Goal: Task Accomplishment & Management: Manage account settings

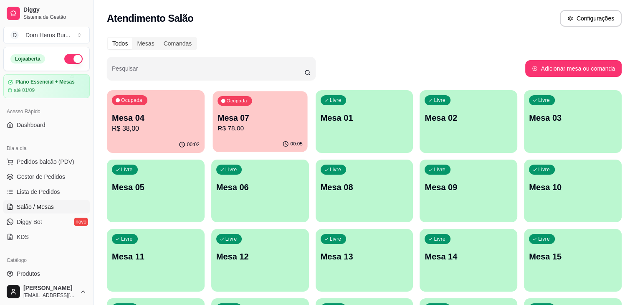
click at [240, 109] on div "Ocupada Mesa 07 R$ 78,00" at bounding box center [260, 113] width 95 height 45
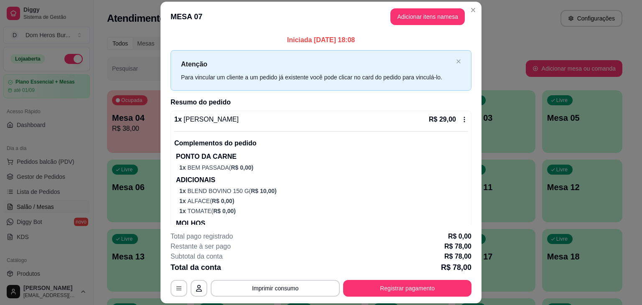
scroll to position [169, 0]
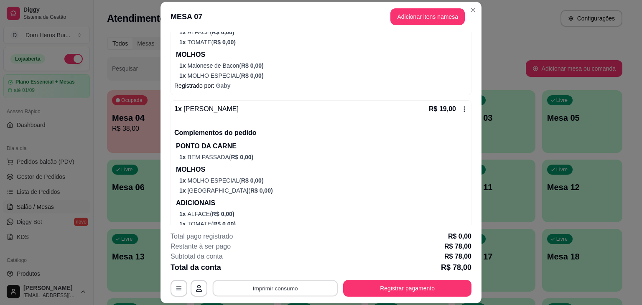
click at [271, 286] on button "Imprimir consumo" at bounding box center [275, 288] width 125 height 16
click at [272, 265] on button "IMPRESSORA" at bounding box center [274, 268] width 58 height 13
click at [276, 289] on button "Imprimir consumo" at bounding box center [275, 288] width 125 height 16
click at [276, 269] on button "IMPRESSORA" at bounding box center [274, 268] width 58 height 13
click at [274, 290] on button "Imprimir consumo" at bounding box center [275, 288] width 125 height 16
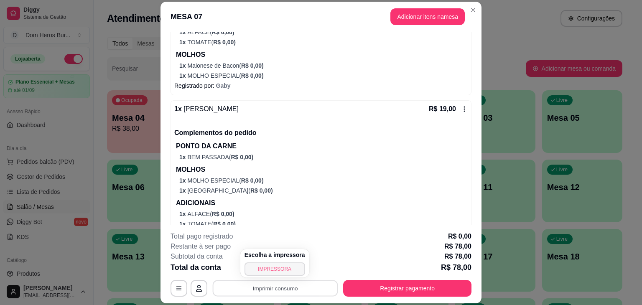
click at [271, 268] on button "IMPRESSORA" at bounding box center [274, 268] width 61 height 13
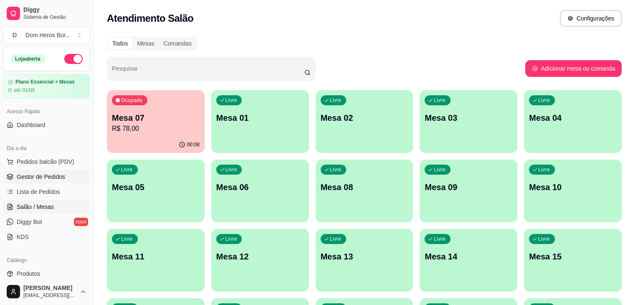
click at [32, 176] on span "Gestor de Pedidos" at bounding box center [41, 177] width 48 height 8
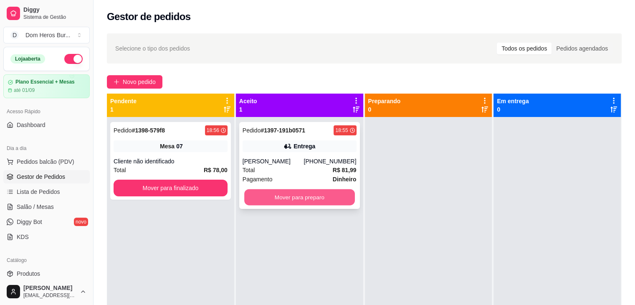
click at [278, 205] on button "Mover para preparo" at bounding box center [299, 197] width 111 height 16
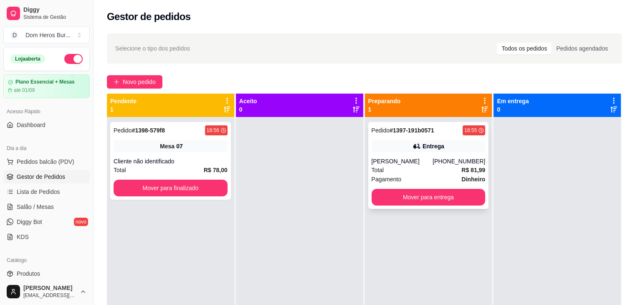
click at [397, 137] on div "Pedido # 1397-191b0571 18:55 Entrega [PERSON_NAME] [PHONE_NUMBER] Total R$ 81,9…" at bounding box center [428, 165] width 121 height 87
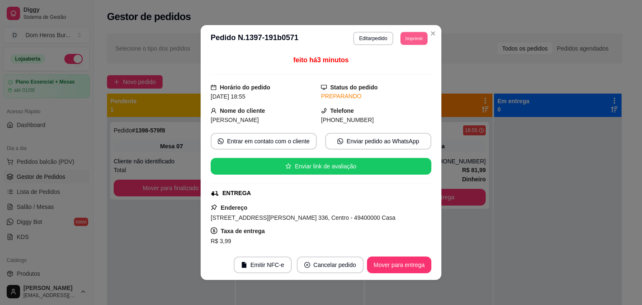
click at [410, 33] on button "Imprimir" at bounding box center [413, 38] width 27 height 13
click at [401, 64] on button "IMPRESSORA" at bounding box center [395, 67] width 58 height 13
click at [402, 43] on button "Imprimir" at bounding box center [414, 38] width 28 height 13
click at [394, 64] on button "IMPRESSORA" at bounding box center [395, 67] width 58 height 13
click at [409, 40] on button "Imprimir" at bounding box center [413, 38] width 27 height 13
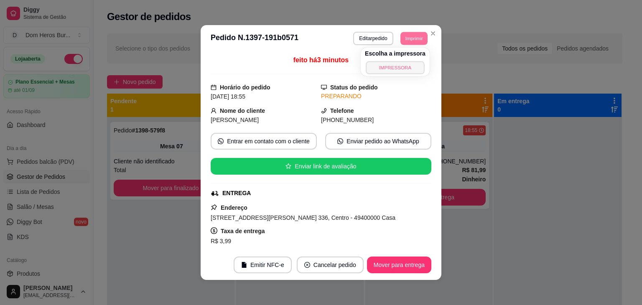
click at [401, 69] on button "IMPRESSORA" at bounding box center [395, 67] width 58 height 13
click at [201, 88] on div "feito há 6 minutos Horário do pedido [DATE] 18:55 Status do pedido PREPARANDO N…" at bounding box center [321, 151] width 241 height 198
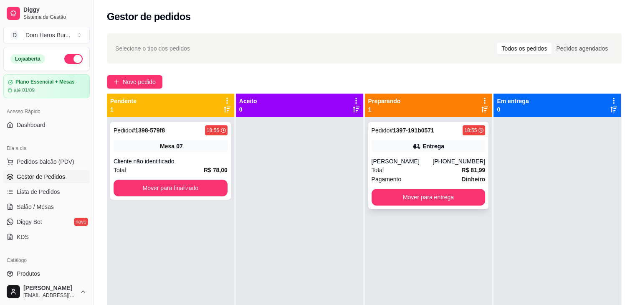
click at [460, 148] on div "Entrega" at bounding box center [429, 146] width 114 height 12
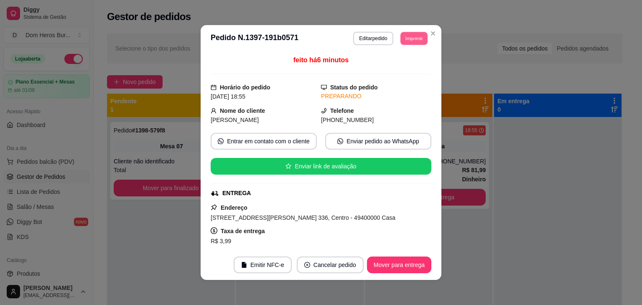
click at [410, 41] on button "Imprimir" at bounding box center [413, 38] width 27 height 13
click at [413, 72] on button "IMPRESSORA" at bounding box center [395, 67] width 61 height 13
click at [410, 38] on button "Imprimir" at bounding box center [413, 38] width 27 height 13
click at [402, 67] on button "IMPRESSORA" at bounding box center [395, 67] width 58 height 13
click at [401, 38] on button "Imprimir" at bounding box center [413, 38] width 27 height 13
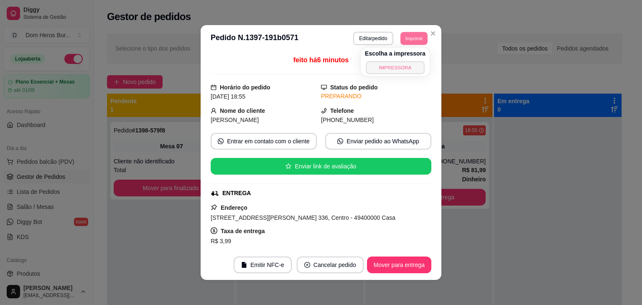
click at [398, 74] on button "IMPRESSORA" at bounding box center [395, 67] width 58 height 13
click at [399, 46] on header "**********" at bounding box center [321, 38] width 241 height 27
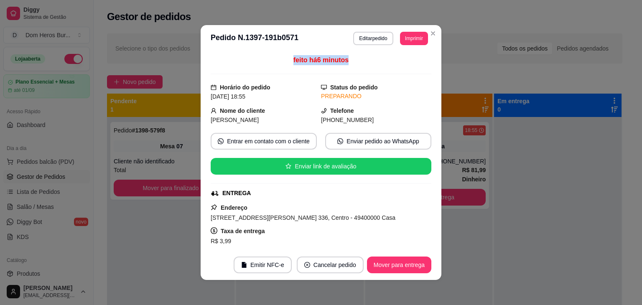
click at [399, 46] on header "**********" at bounding box center [321, 38] width 241 height 27
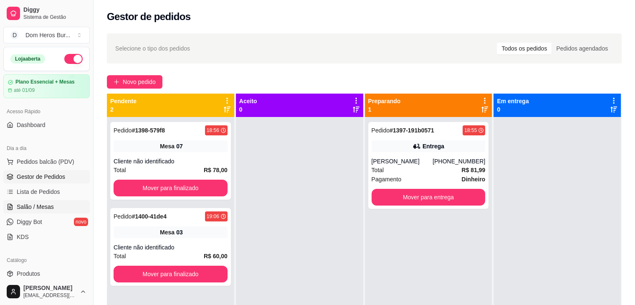
click at [50, 204] on span "Salão / Mesas" at bounding box center [35, 207] width 37 height 8
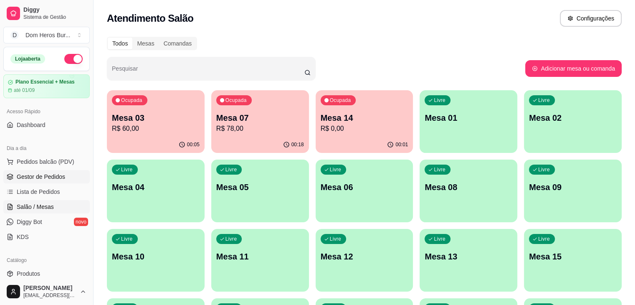
click at [28, 178] on span "Gestor de Pedidos" at bounding box center [41, 177] width 48 height 8
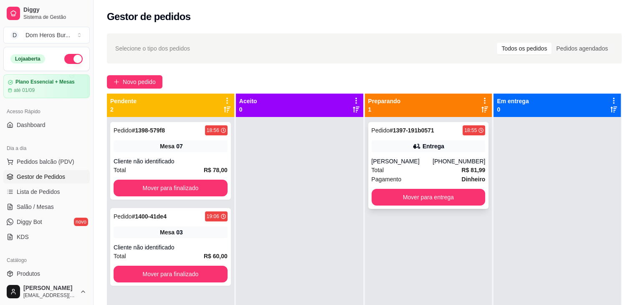
click at [401, 129] on strong "# 1397-191b0571" at bounding box center [412, 130] width 45 height 7
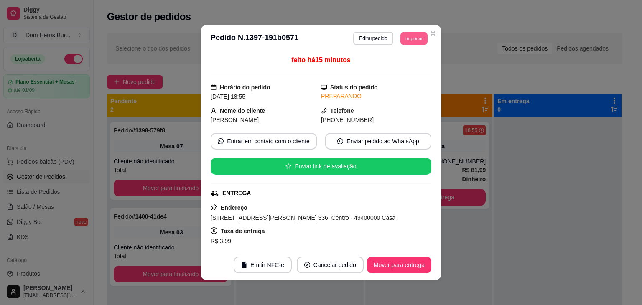
click at [410, 41] on button "Imprimir" at bounding box center [413, 38] width 27 height 13
click at [402, 63] on button "IMPRESSORA" at bounding box center [395, 67] width 58 height 13
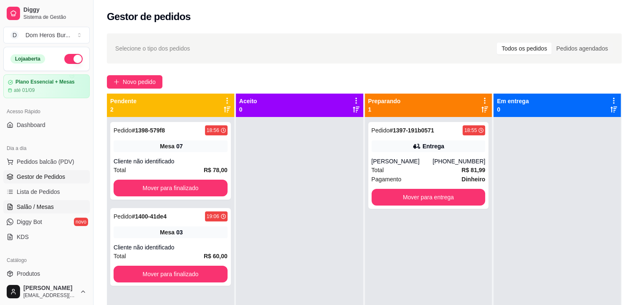
click at [37, 207] on span "Salão / Mesas" at bounding box center [35, 207] width 37 height 8
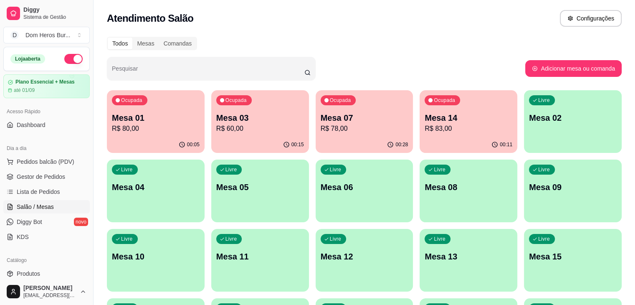
click at [47, 184] on ul "Pedidos balcão (PDV) Gestor de Pedidos Lista de Pedidos Salão / Mesas Diggy Bot…" at bounding box center [46, 199] width 86 height 89
click at [46, 181] on link "Gestor de Pedidos" at bounding box center [46, 176] width 86 height 13
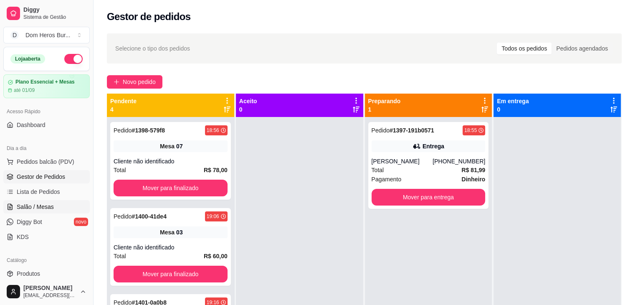
click at [41, 207] on span "Salão / Mesas" at bounding box center [35, 207] width 37 height 8
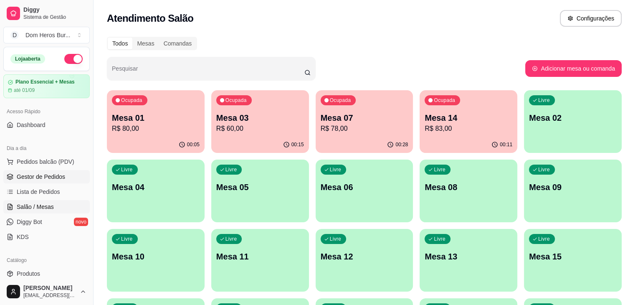
click at [45, 177] on span "Gestor de Pedidos" at bounding box center [41, 177] width 48 height 8
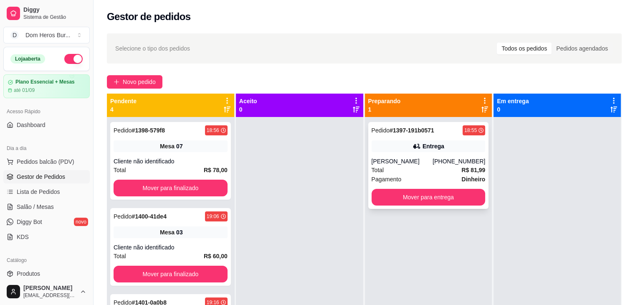
click at [437, 151] on div "Entrega" at bounding box center [429, 146] width 114 height 12
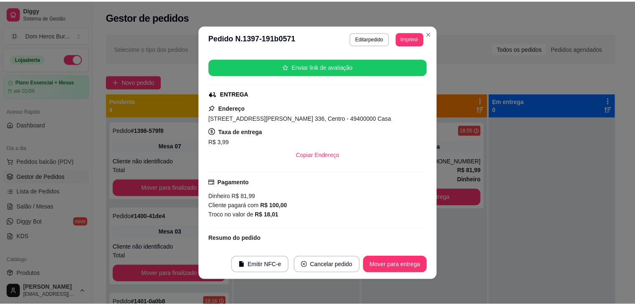
scroll to position [94, 0]
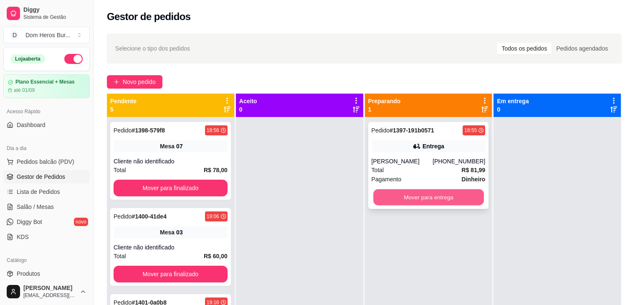
click at [413, 202] on button "Mover para entrega" at bounding box center [428, 197] width 111 height 16
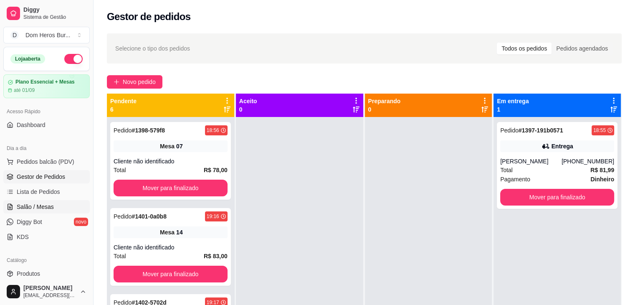
click at [48, 205] on span "Salão / Mesas" at bounding box center [35, 207] width 37 height 8
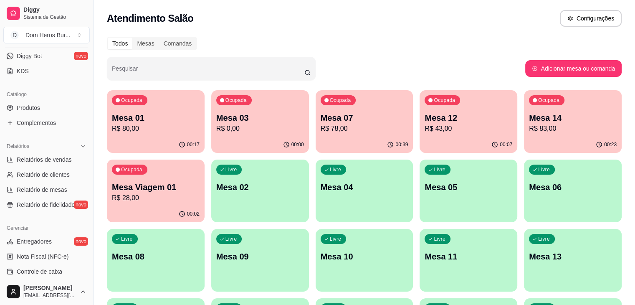
scroll to position [167, 0]
click at [354, 3] on div "Atendimento Salão Configurações" at bounding box center [365, 16] width 542 height 32
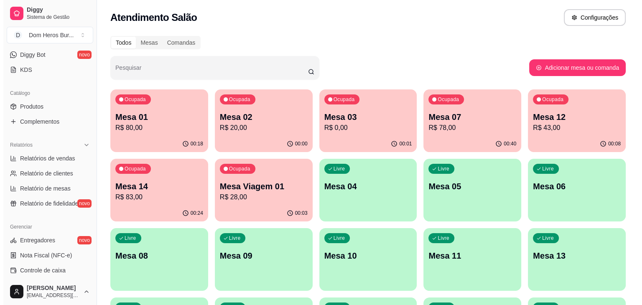
scroll to position [0, 0]
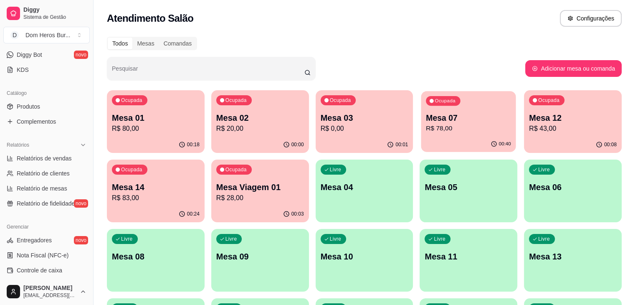
click at [427, 127] on p "R$ 78,00" at bounding box center [469, 129] width 85 height 10
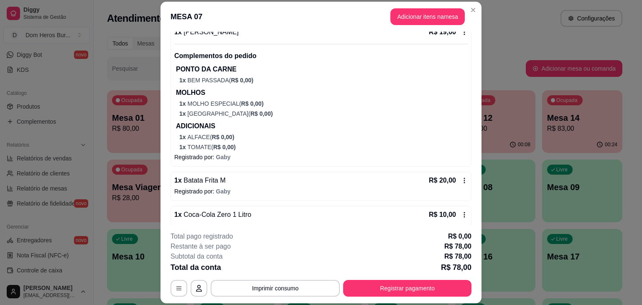
scroll to position [282, 0]
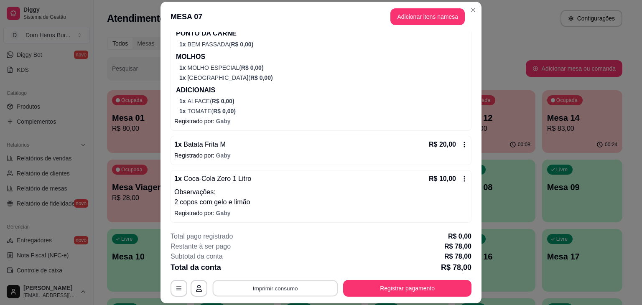
click at [312, 289] on button "Imprimir consumo" at bounding box center [275, 288] width 125 height 16
click at [282, 266] on button "IMPRESSORA" at bounding box center [274, 268] width 61 height 13
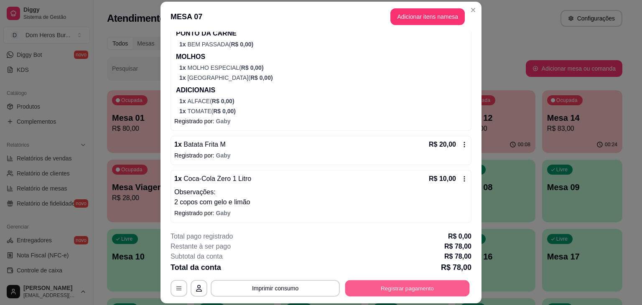
click at [369, 286] on button "Registrar pagamento" at bounding box center [407, 288] width 124 height 16
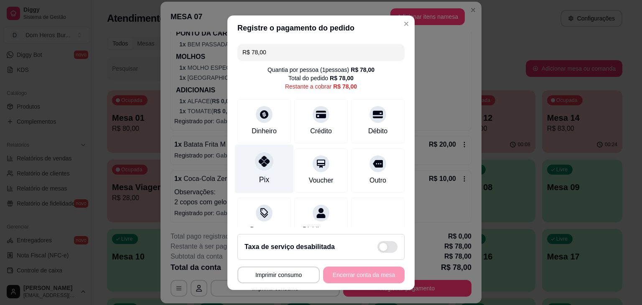
click at [266, 184] on div "Pix" at bounding box center [264, 168] width 59 height 49
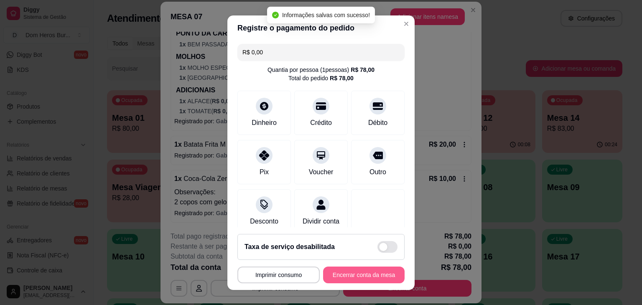
type input "R$ 0,00"
click at [345, 276] on button "Encerrar conta da mesa" at bounding box center [363, 275] width 79 height 16
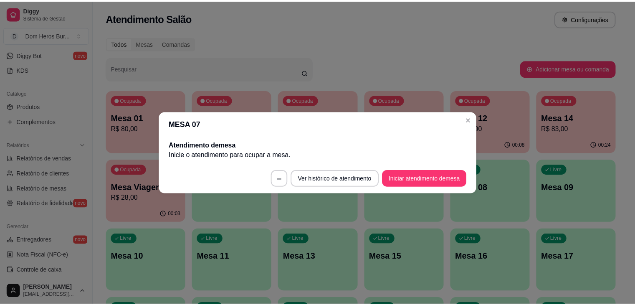
scroll to position [0, 0]
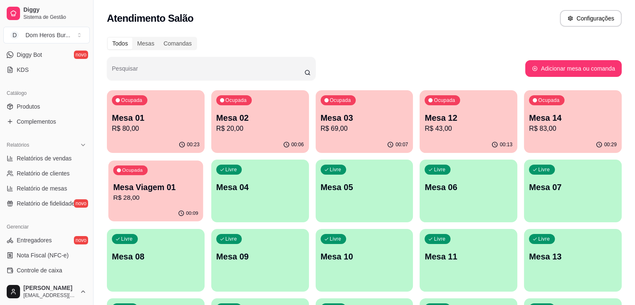
click at [198, 193] on p "R$ 28,00" at bounding box center [155, 198] width 85 height 10
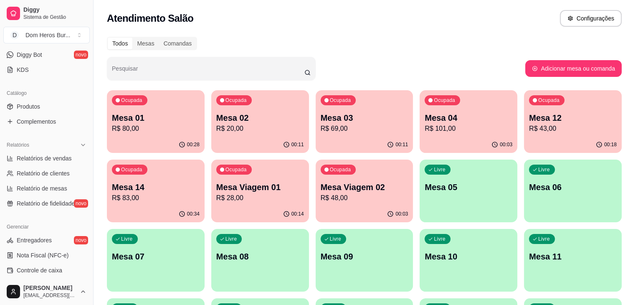
click at [226, 43] on div "Todos Mesas Comandas" at bounding box center [364, 43] width 515 height 13
click at [38, 152] on link "Relatórios de vendas" at bounding box center [46, 158] width 86 height 13
select select "ALL"
select select "0"
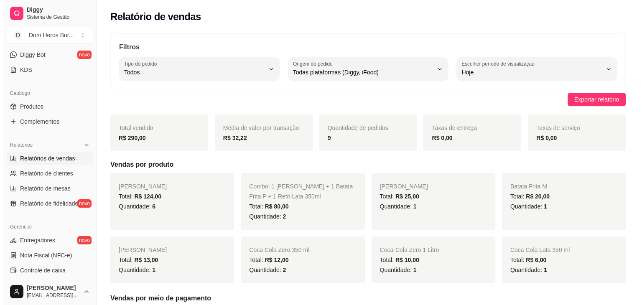
scroll to position [81, 0]
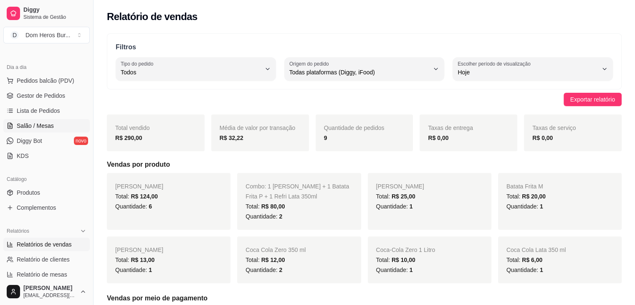
click at [46, 130] on link "Salão / Mesas" at bounding box center [46, 125] width 86 height 13
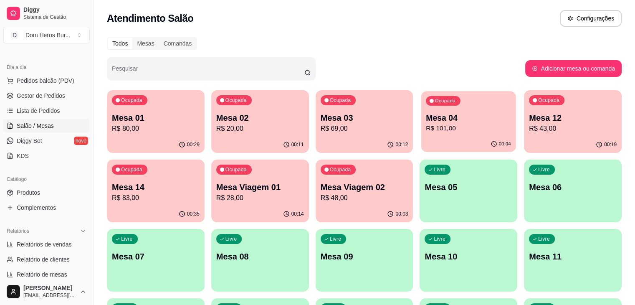
click at [427, 127] on p "R$ 101,00" at bounding box center [469, 129] width 85 height 10
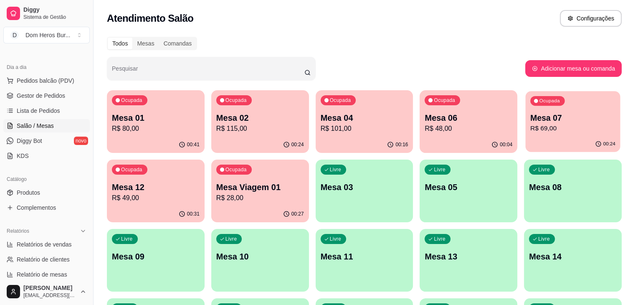
click at [531, 115] on p "Mesa 07" at bounding box center [573, 117] width 85 height 11
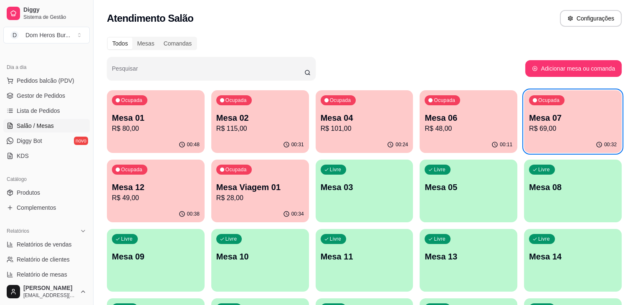
scroll to position [17, 0]
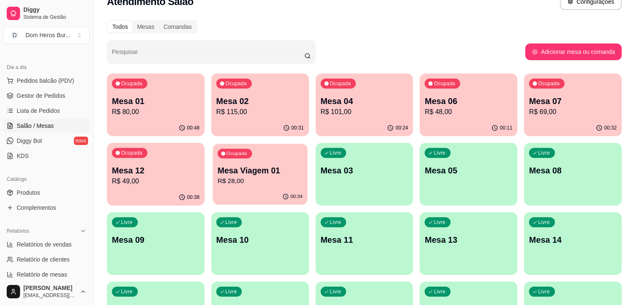
click at [213, 189] on div "00:34" at bounding box center [260, 197] width 95 height 16
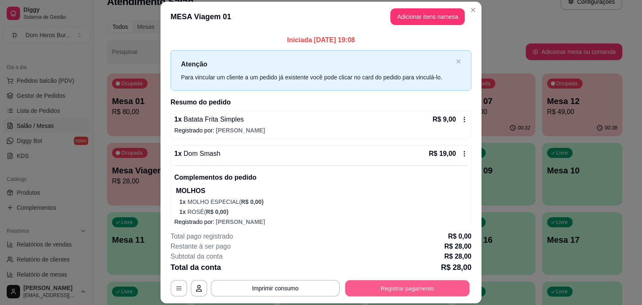
click at [403, 291] on button "Registrar pagamento" at bounding box center [407, 288] width 124 height 16
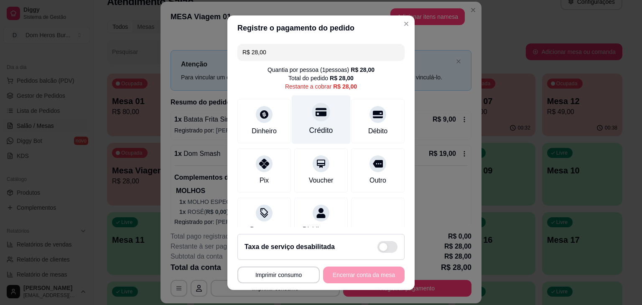
click at [315, 107] on icon at bounding box center [320, 112] width 11 height 11
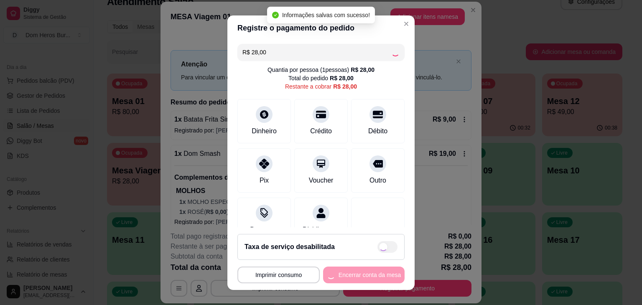
type input "R$ 0,00"
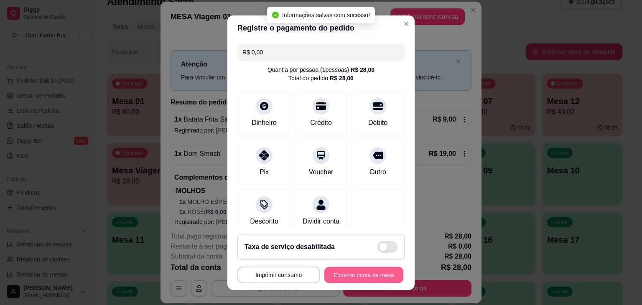
click at [359, 275] on button "Encerrar conta da mesa" at bounding box center [363, 275] width 79 height 16
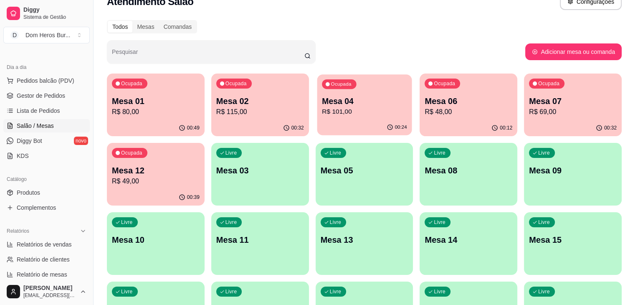
click at [336, 110] on p "R$ 101,00" at bounding box center [364, 112] width 85 height 10
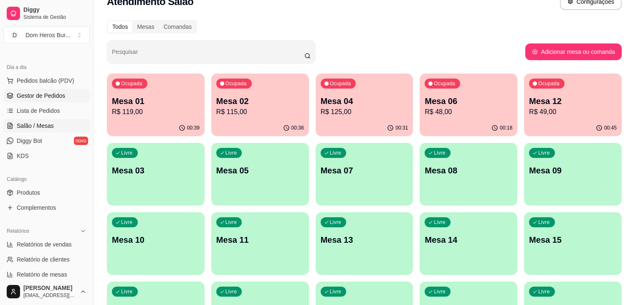
click at [53, 96] on span "Gestor de Pedidos" at bounding box center [41, 95] width 48 height 8
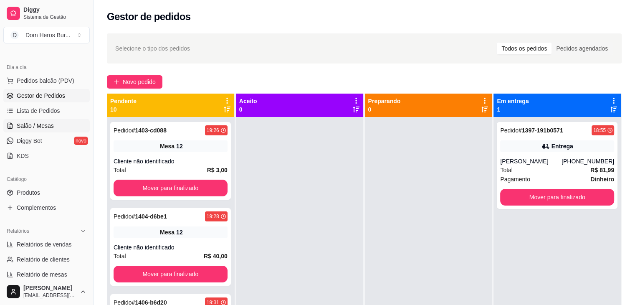
click at [22, 122] on span "Salão / Mesas" at bounding box center [35, 126] width 37 height 8
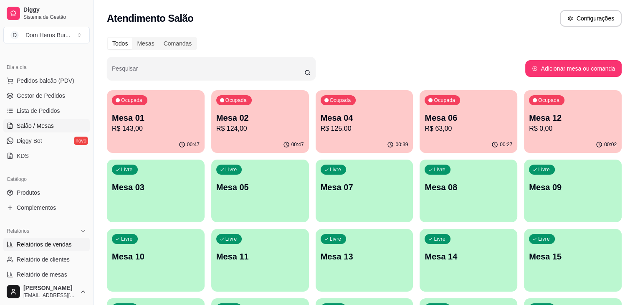
click at [46, 244] on span "Relatórios de vendas" at bounding box center [44, 244] width 55 height 8
select select "ALL"
select select "0"
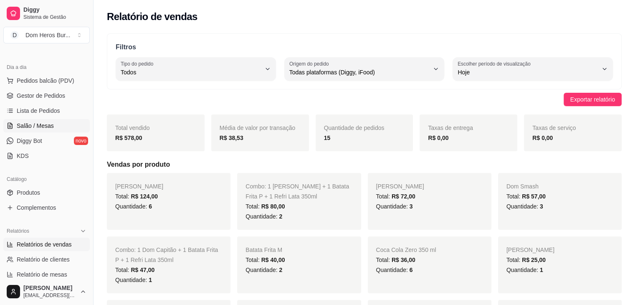
click at [51, 127] on span "Salão / Mesas" at bounding box center [35, 126] width 37 height 8
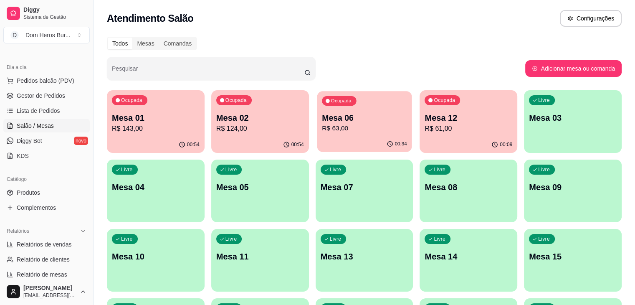
click at [322, 127] on p "R$ 63,00" at bounding box center [364, 129] width 85 height 10
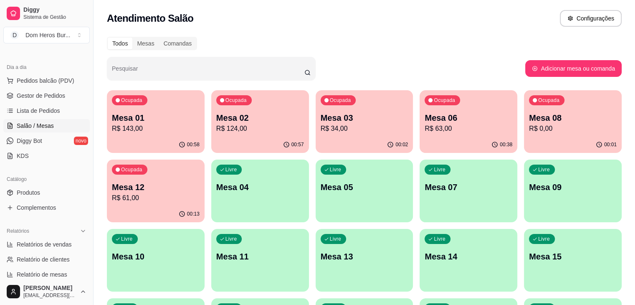
click at [425, 121] on p "Mesa 06" at bounding box center [469, 118] width 88 height 12
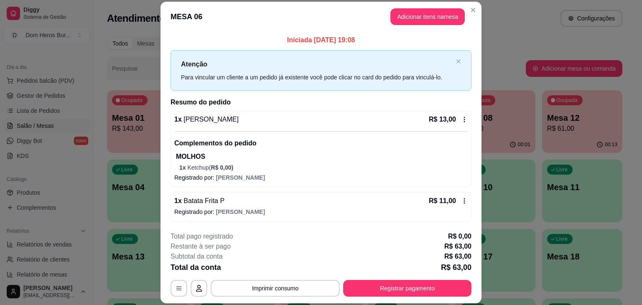
click at [400, 121] on div "1 x Baby Groot R$ 13,00" at bounding box center [320, 119] width 293 height 10
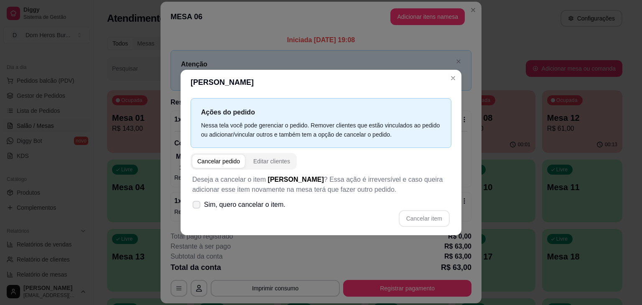
click at [260, 200] on span "Sim, quero cancelar o item." at bounding box center [244, 205] width 81 height 10
click at [197, 206] on input "Sim, quero cancelar o item." at bounding box center [194, 208] width 5 height 5
checkbox input "true"
click at [433, 216] on button "Cancelar item" at bounding box center [424, 219] width 50 height 16
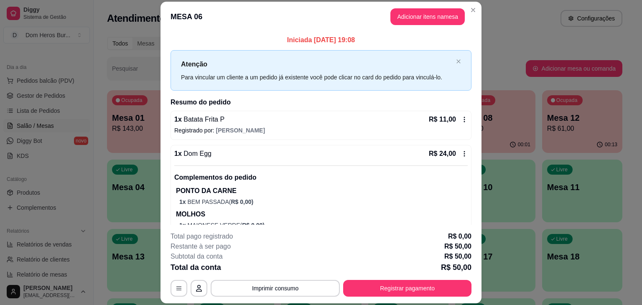
click at [453, 79] on div "Atenção Para vincular um cliente a um pedido já existente você pode clicar no c…" at bounding box center [320, 70] width 301 height 41
click at [401, 117] on div "1 x Batata Frita P R$ 11,00" at bounding box center [320, 119] width 293 height 10
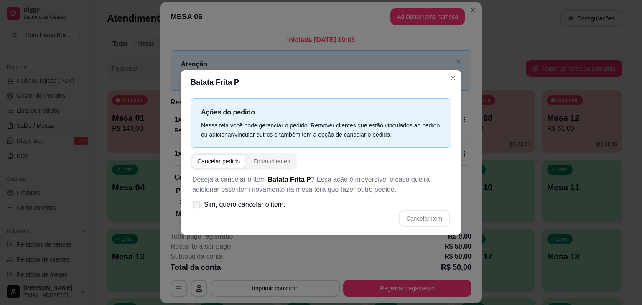
click at [254, 205] on span "Sim, quero cancelar o item." at bounding box center [244, 205] width 81 height 10
click at [197, 206] on input "Sim, quero cancelar o item." at bounding box center [194, 208] width 5 height 5
checkbox input "true"
click at [429, 221] on button "Cancelar item" at bounding box center [424, 219] width 50 height 16
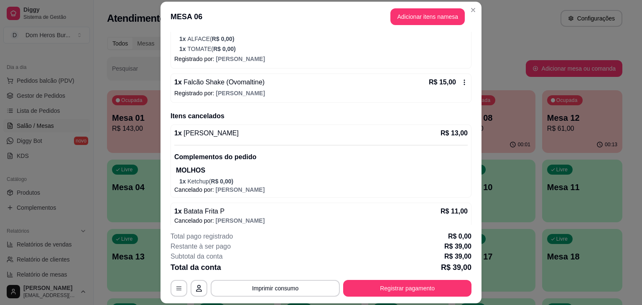
scroll to position [191, 0]
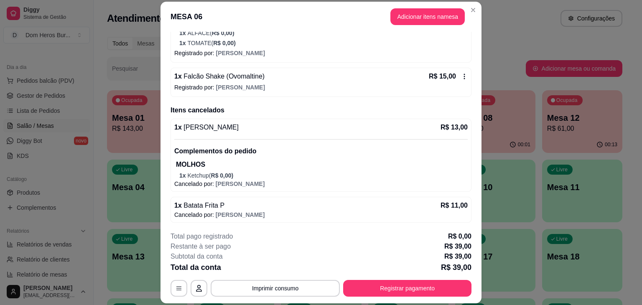
click at [293, 80] on div "1 x Falcão Shake (Ovomaltine) R$ 15,00" at bounding box center [320, 76] width 293 height 10
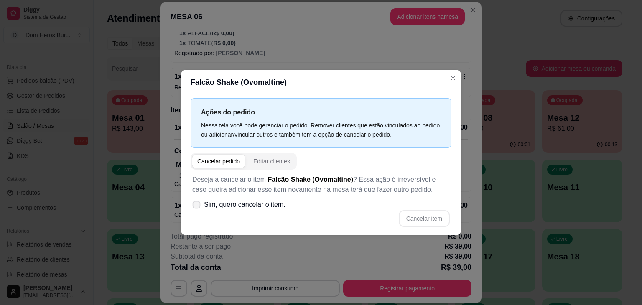
click at [262, 201] on span "Sim, quero cancelar o item." at bounding box center [244, 205] width 81 height 10
click at [197, 206] on input "Sim, quero cancelar o item." at bounding box center [194, 208] width 5 height 5
checkbox input "true"
click at [441, 216] on button "Cancelar item" at bounding box center [424, 219] width 50 height 16
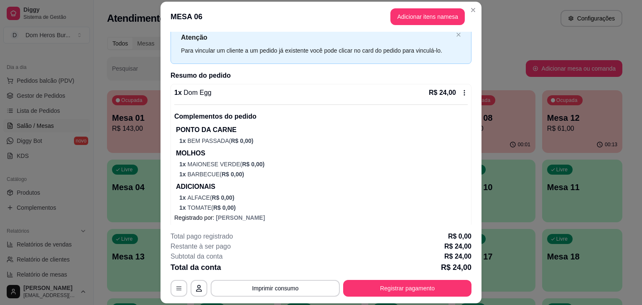
scroll to position [0, 0]
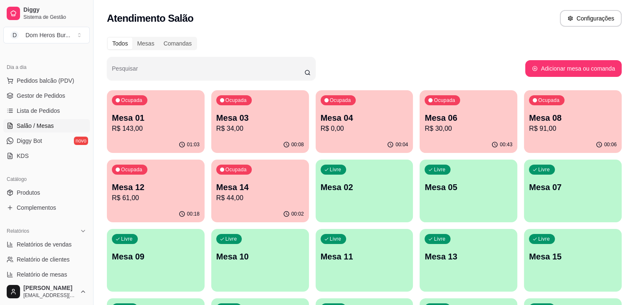
click at [33, 59] on div "Dia a dia Pedidos balcão (PDV) Gestor de Pedidos Lista de Pedidos Salão / Mesas…" at bounding box center [46, 111] width 93 height 109
click at [427, 129] on p "R$ 30,00" at bounding box center [469, 129] width 85 height 10
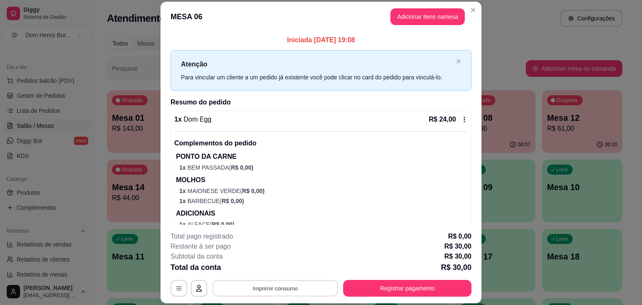
click at [297, 289] on button "Imprimir consumo" at bounding box center [275, 288] width 125 height 16
click at [281, 267] on button "IMPRESSORA" at bounding box center [274, 268] width 58 height 13
click at [289, 292] on button "Imprimir consumo" at bounding box center [275, 288] width 129 height 17
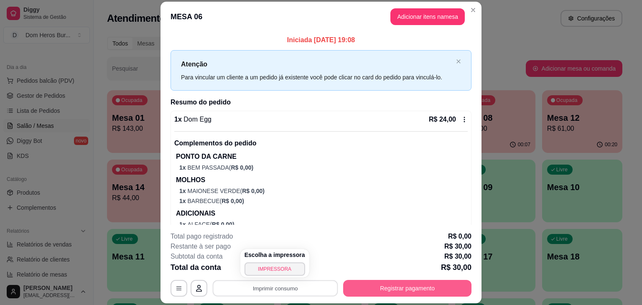
click at [382, 284] on button "Registrar pagamento" at bounding box center [407, 288] width 128 height 17
click at [382, 284] on button "Registrar pagamento" at bounding box center [407, 288] width 124 height 16
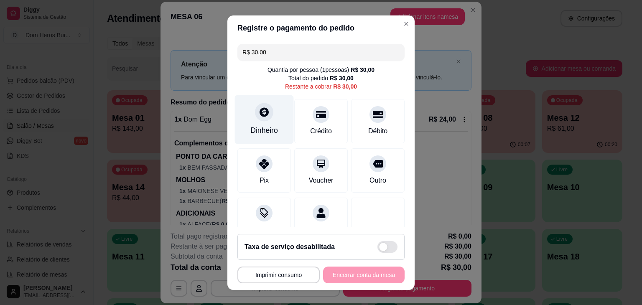
click at [254, 123] on div "Dinheiro" at bounding box center [264, 119] width 59 height 49
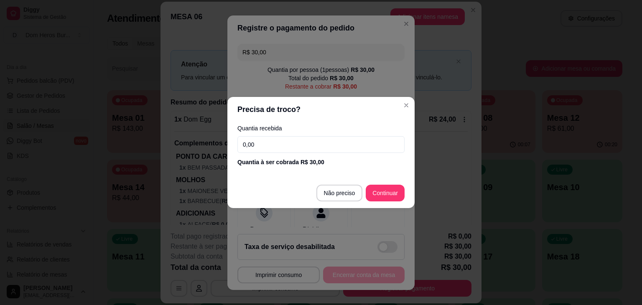
click at [246, 145] on input "0,00" at bounding box center [320, 144] width 167 height 17
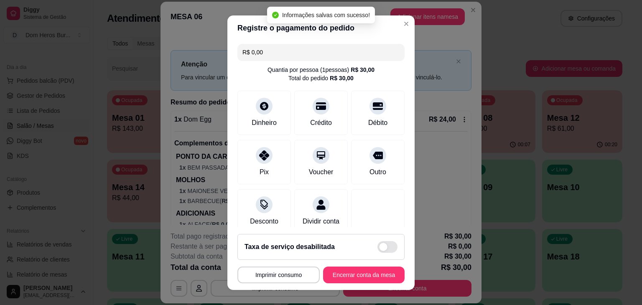
type input "R$ 0,00"
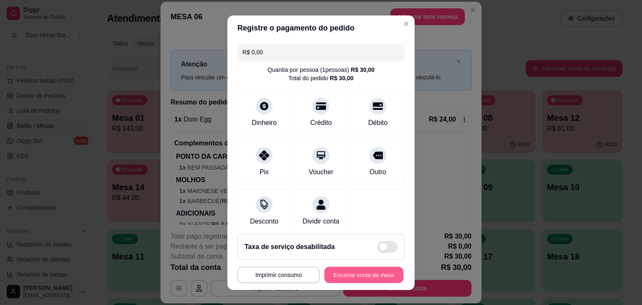
click at [387, 277] on button "Encerrar conta da mesa" at bounding box center [363, 275] width 79 height 16
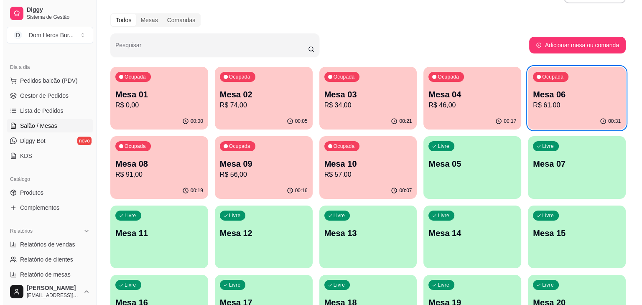
scroll to position [50, 0]
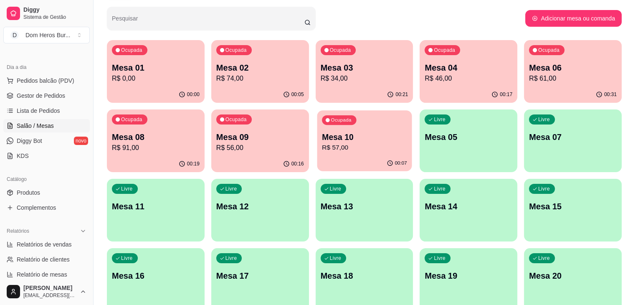
click at [322, 132] on p "Mesa 10" at bounding box center [364, 137] width 85 height 11
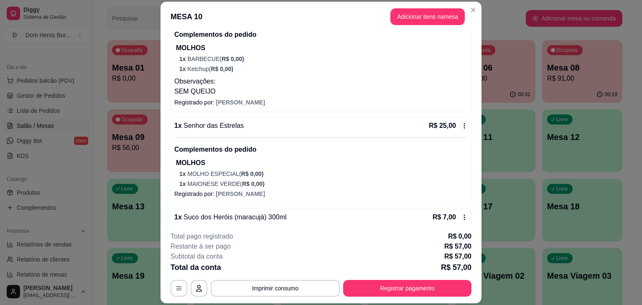
scroll to position [124, 0]
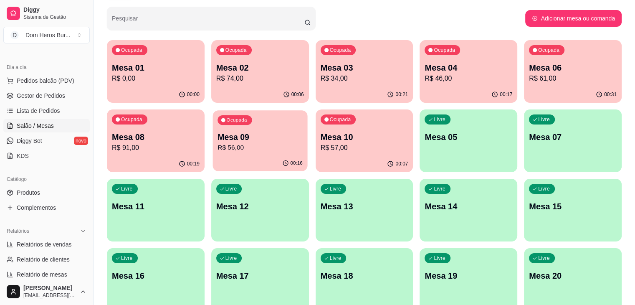
click at [213, 127] on div "Ocupada Mesa 09 R$ 56,00" at bounding box center [260, 132] width 95 height 45
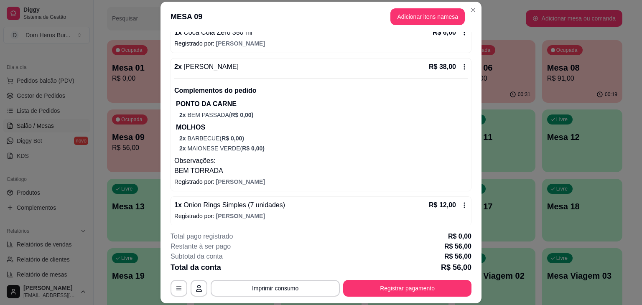
scroll to position [90, 0]
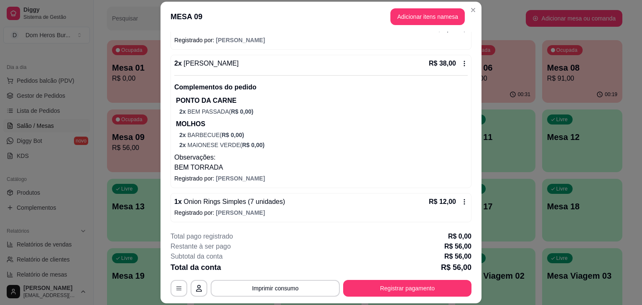
click at [160, 154] on div "Iniciada [DATE] 20:08 Atenção Para vincular um cliente a um pedido já existente…" at bounding box center [320, 128] width 321 height 193
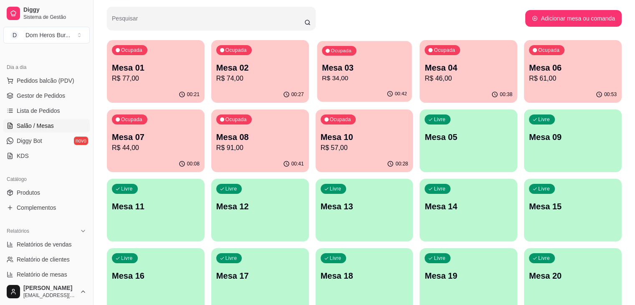
click at [331, 53] on p "Ocupada" at bounding box center [341, 51] width 20 height 7
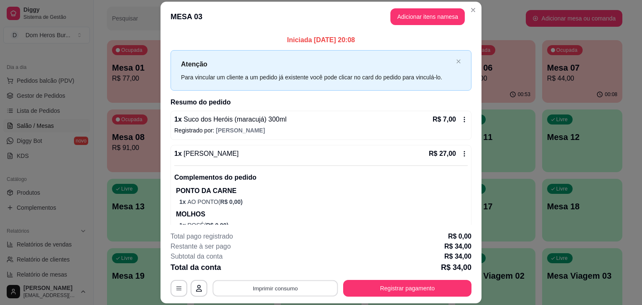
click at [286, 286] on button "Imprimir consumo" at bounding box center [275, 288] width 125 height 16
click at [269, 265] on button "IMPRESSORA" at bounding box center [274, 268] width 58 height 13
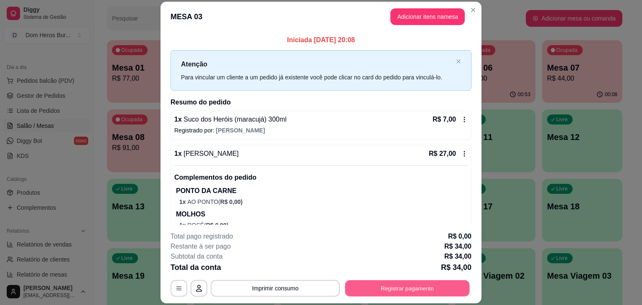
click at [408, 291] on button "Registrar pagamento" at bounding box center [407, 288] width 124 height 16
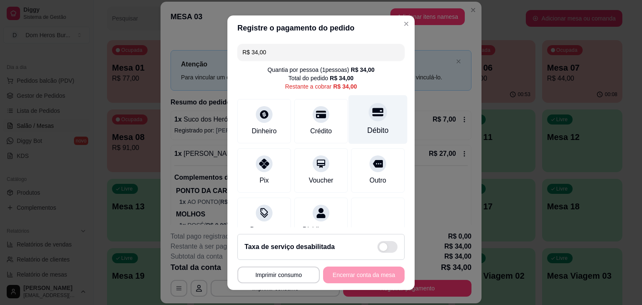
click at [372, 112] on icon at bounding box center [377, 112] width 11 height 11
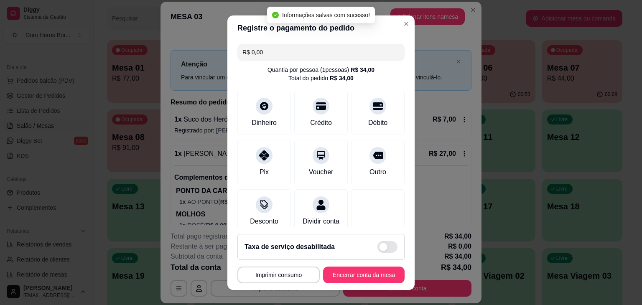
type input "R$ 0,00"
click at [352, 279] on button "Encerrar conta da mesa" at bounding box center [363, 275] width 79 height 16
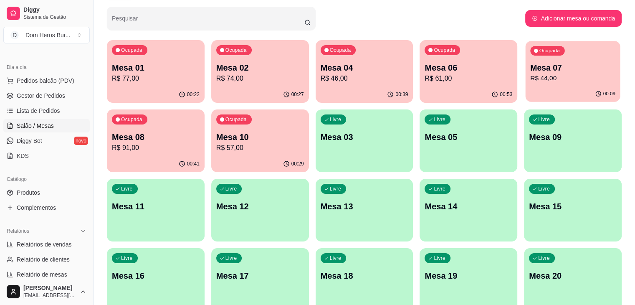
click at [526, 86] on div "Ocupada Mesa 07 R$ 44,00" at bounding box center [573, 63] width 95 height 45
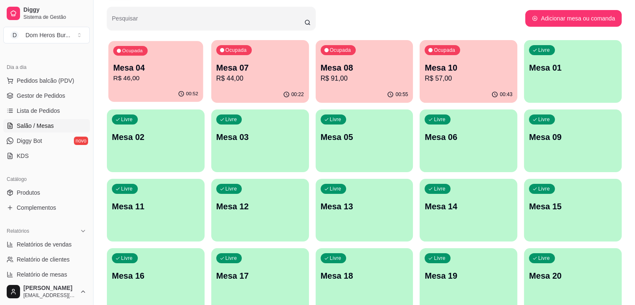
click at [148, 81] on p "R$ 46,00" at bounding box center [155, 79] width 85 height 10
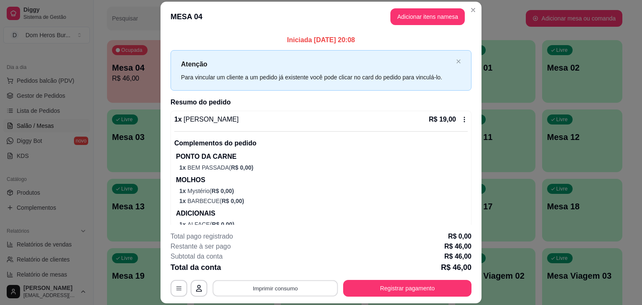
click at [282, 289] on button "Imprimir consumo" at bounding box center [275, 288] width 125 height 16
click at [275, 273] on button "IMPRESSORA" at bounding box center [274, 268] width 58 height 13
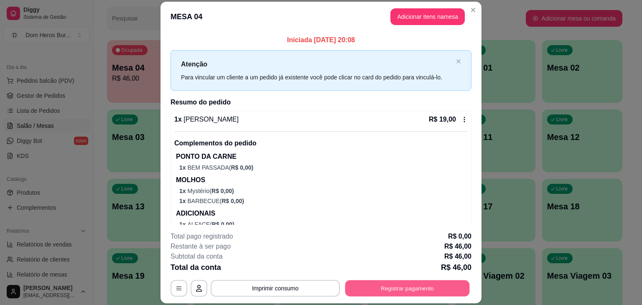
click at [391, 283] on button "Registrar pagamento" at bounding box center [407, 288] width 124 height 16
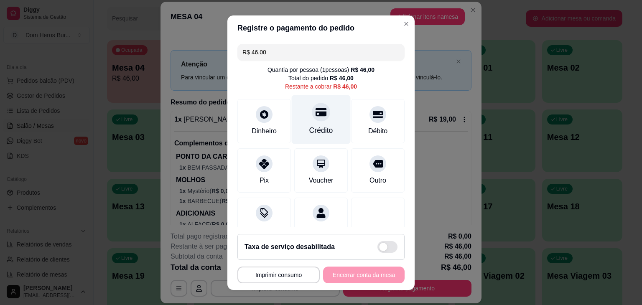
click at [315, 116] on icon at bounding box center [320, 112] width 11 height 8
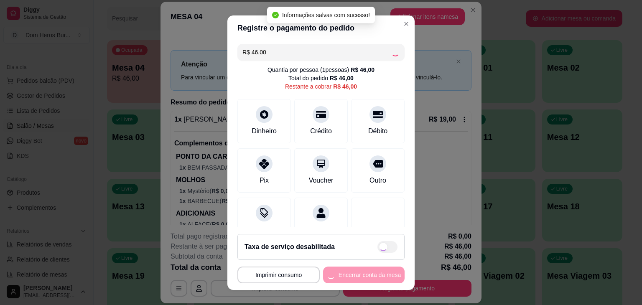
type input "R$ 0,00"
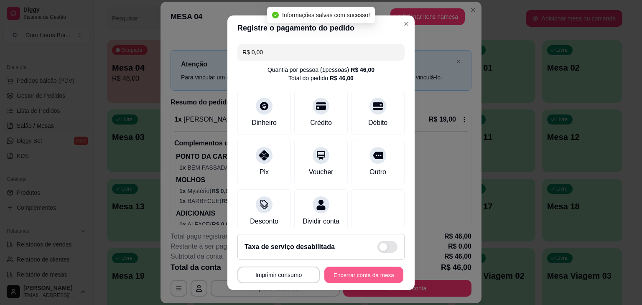
click at [362, 277] on button "Encerrar conta da mesa" at bounding box center [363, 275] width 79 height 16
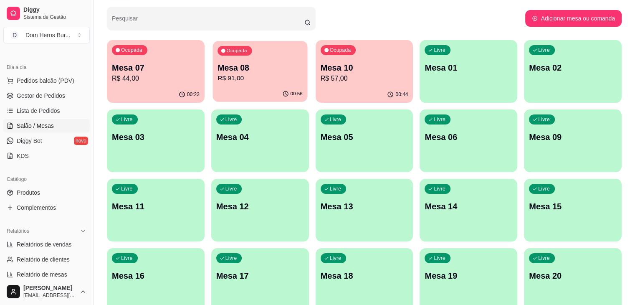
click at [236, 91] on div "00:56" at bounding box center [260, 94] width 95 height 16
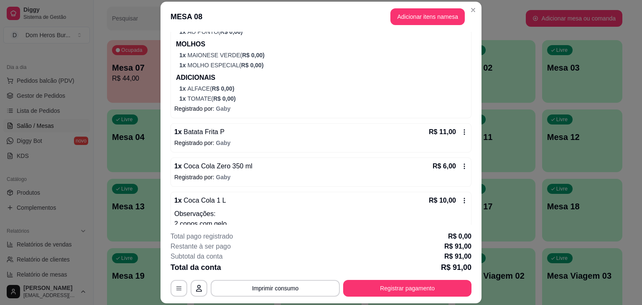
scroll to position [306, 0]
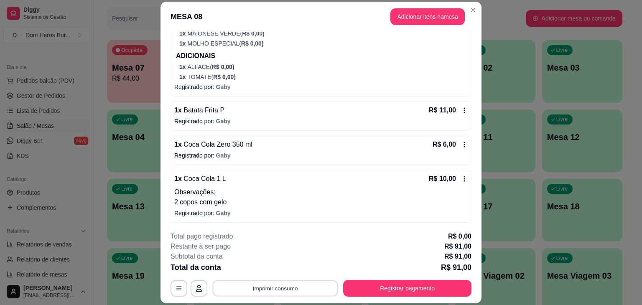
click at [309, 293] on button "Imprimir consumo" at bounding box center [275, 288] width 125 height 16
click at [284, 269] on button "IMPRESSORA" at bounding box center [274, 268] width 58 height 13
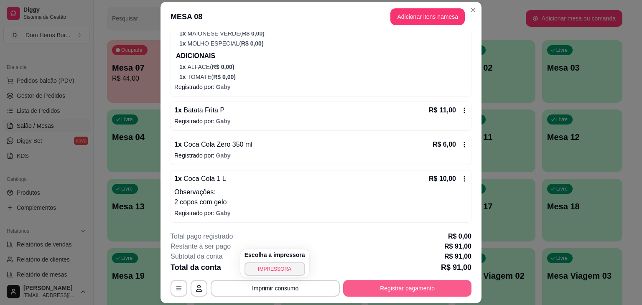
click at [393, 281] on button "Registrar pagamento" at bounding box center [407, 288] width 128 height 17
drag, startPoint x: 409, startPoint y: 279, endPoint x: 411, endPoint y: 286, distance: 7.3
click at [411, 286] on div "**********" at bounding box center [320, 263] width 301 height 65
click at [411, 286] on button "Registrar pagamento" at bounding box center [407, 288] width 124 height 16
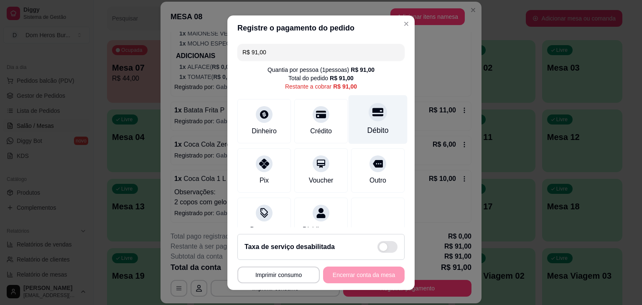
click at [352, 119] on div "Débito" at bounding box center [377, 119] width 59 height 49
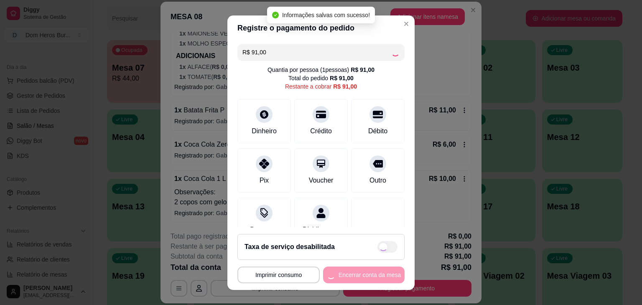
type input "R$ 0,00"
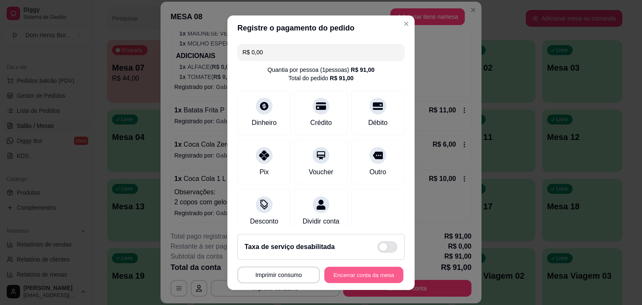
click at [335, 273] on button "Encerrar conta da mesa" at bounding box center [363, 275] width 79 height 16
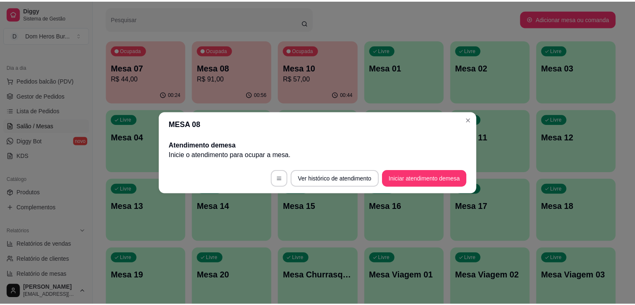
scroll to position [0, 0]
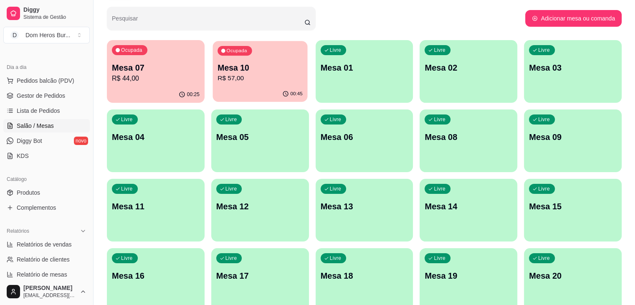
click at [217, 56] on div "Ocupada Mesa 10 R$ 57,00" at bounding box center [260, 63] width 95 height 45
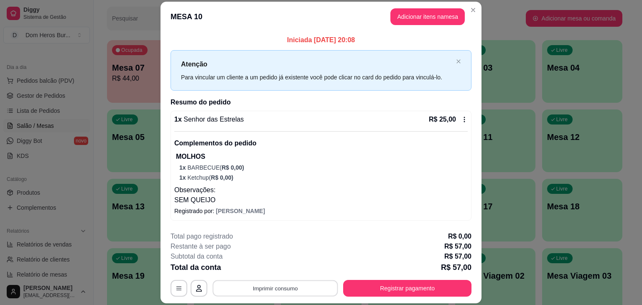
click at [307, 292] on button "Imprimir consumo" at bounding box center [275, 288] width 125 height 16
click at [274, 269] on button "IMPRESSORA" at bounding box center [274, 268] width 58 height 13
click at [396, 291] on button "Registrar pagamento" at bounding box center [407, 288] width 128 height 17
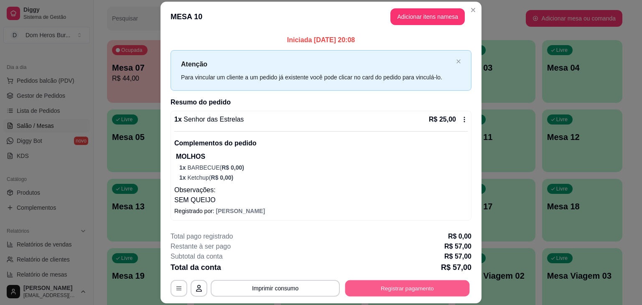
click at [396, 291] on button "Registrar pagamento" at bounding box center [407, 288] width 124 height 16
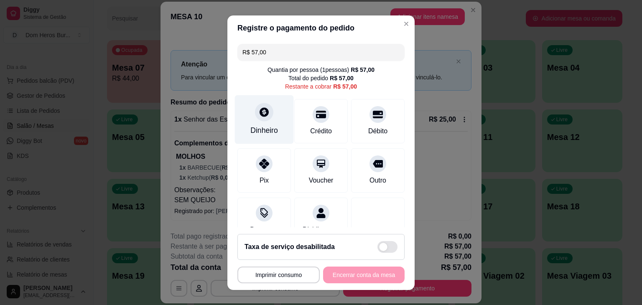
click at [260, 119] on div at bounding box center [264, 112] width 18 height 18
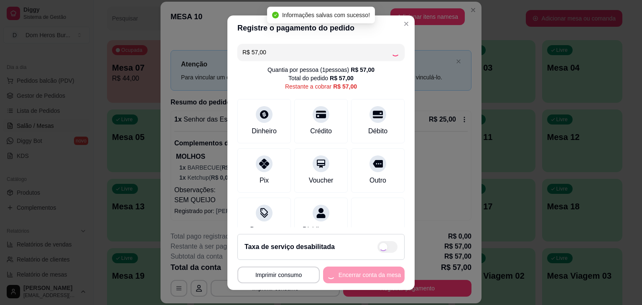
type input "R$ 0,00"
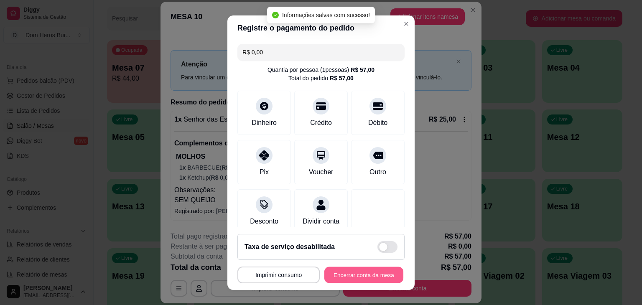
click at [356, 277] on button "Encerrar conta da mesa" at bounding box center [363, 275] width 79 height 16
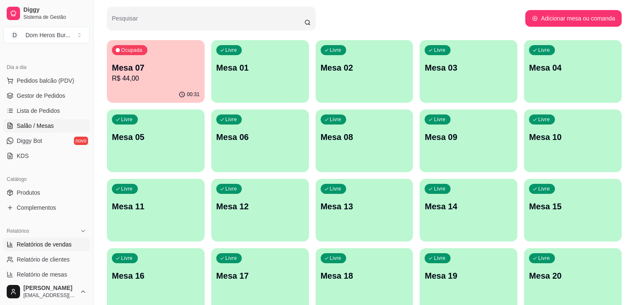
click at [67, 250] on link "Relatórios de vendas" at bounding box center [46, 244] width 86 height 13
select select "ALL"
select select "0"
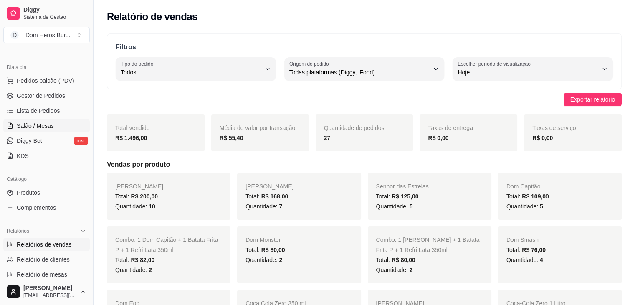
click at [42, 127] on span "Salão / Mesas" at bounding box center [35, 126] width 37 height 8
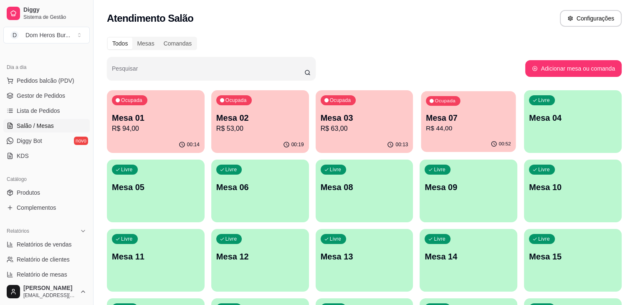
click at [422, 136] on div "Ocupada Mesa 07 R$ 44,00" at bounding box center [469, 113] width 95 height 45
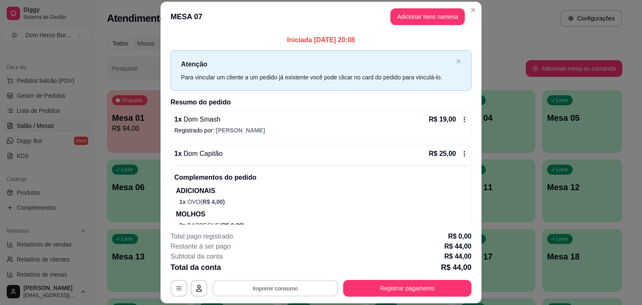
click at [272, 291] on button "Imprimir consumo" at bounding box center [275, 288] width 125 height 16
click at [254, 269] on button "IMPRESSORA" at bounding box center [274, 268] width 58 height 13
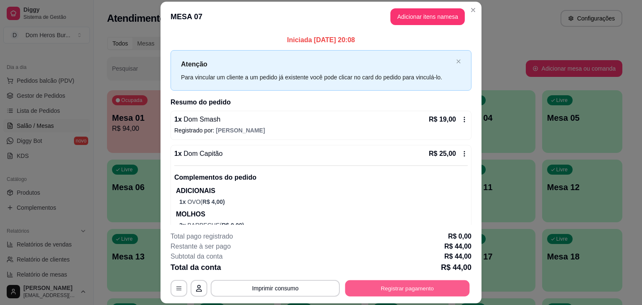
click at [368, 284] on button "Registrar pagamento" at bounding box center [407, 288] width 124 height 16
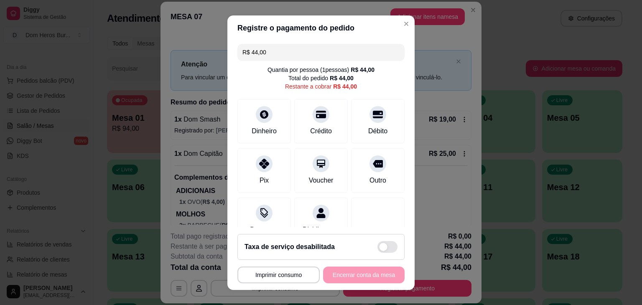
click at [346, 47] on input "R$ 44,00" at bounding box center [320, 52] width 157 height 17
click at [277, 167] on div "Pix" at bounding box center [264, 168] width 59 height 49
type input "R$ 25,00"
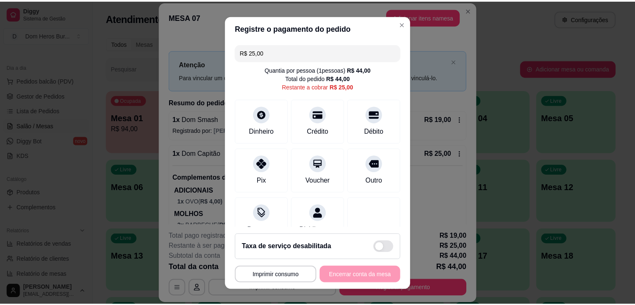
scroll to position [71, 0]
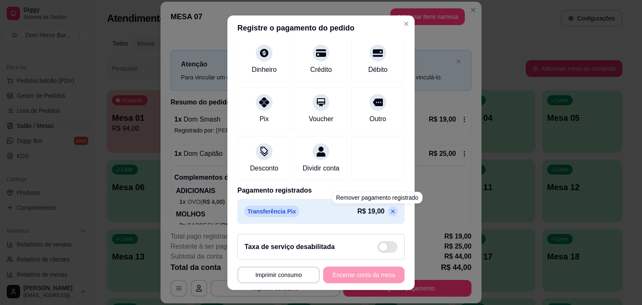
click at [389, 211] on icon at bounding box center [392, 211] width 7 height 7
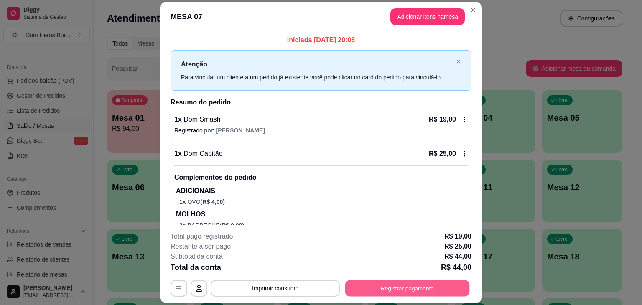
click at [407, 287] on button "Registrar pagamento" at bounding box center [407, 288] width 124 height 16
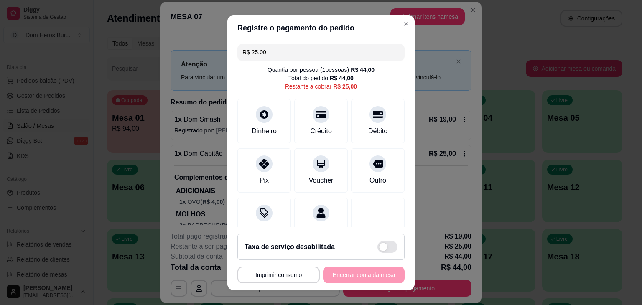
type input "R$ 35,00"
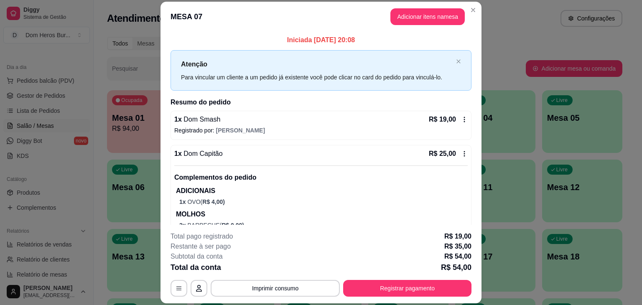
click at [394, 302] on footer "**********" at bounding box center [320, 264] width 321 height 79
click at [394, 285] on button "Registrar pagamento" at bounding box center [407, 288] width 124 height 16
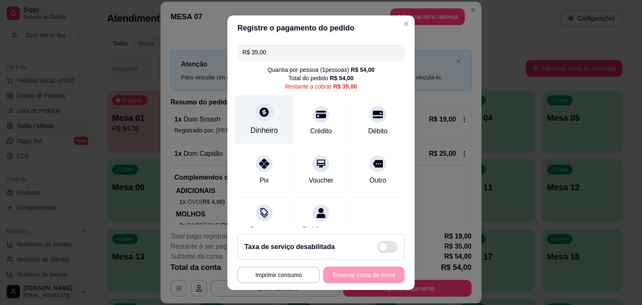
click at [273, 116] on div "Dinheiro" at bounding box center [264, 119] width 59 height 49
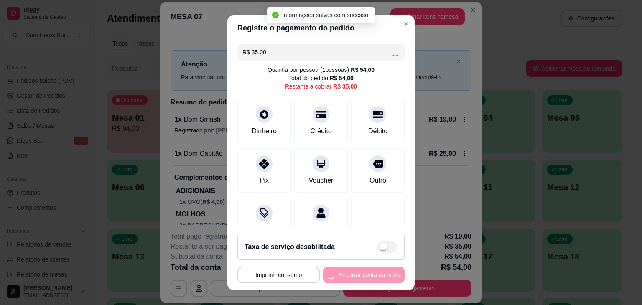
type input "R$ 0,00"
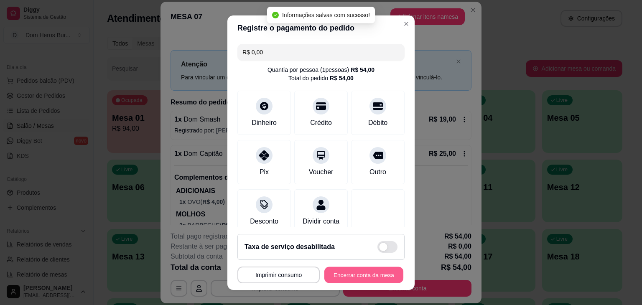
click at [361, 269] on button "Encerrar conta da mesa" at bounding box center [363, 275] width 79 height 16
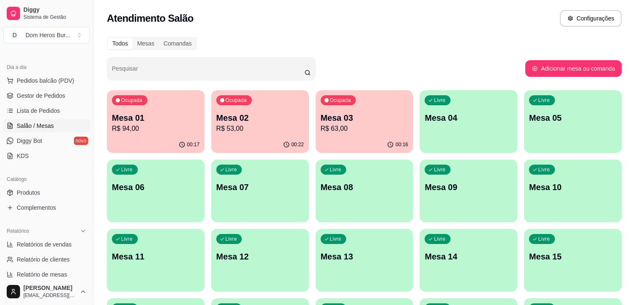
click at [254, 37] on div "Todos Mesas Comandas" at bounding box center [364, 43] width 515 height 13
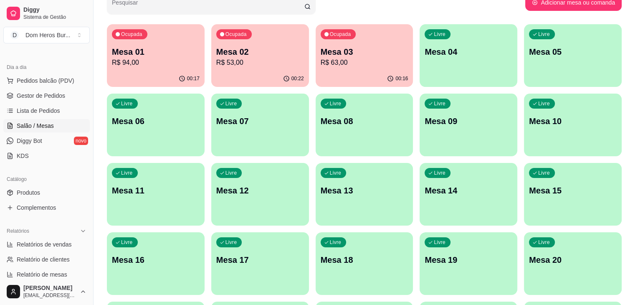
scroll to position [67, 0]
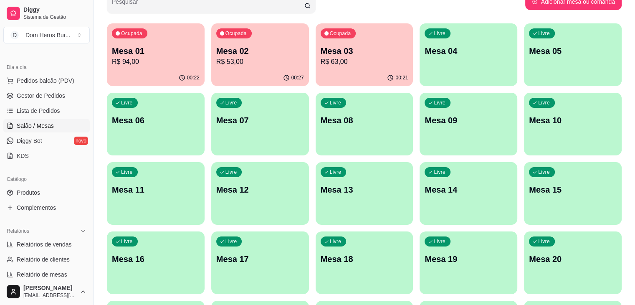
click at [244, 17] on div "Todos Mesas Comandas Pesquisar Adicionar mesa ou comanda Ocupada Mesa 01 R$ 94,…" at bounding box center [365, 204] width 542 height 478
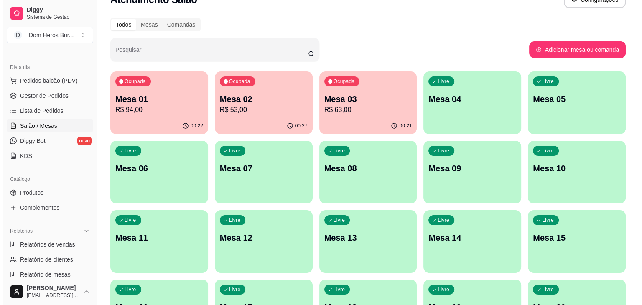
scroll to position [0, 0]
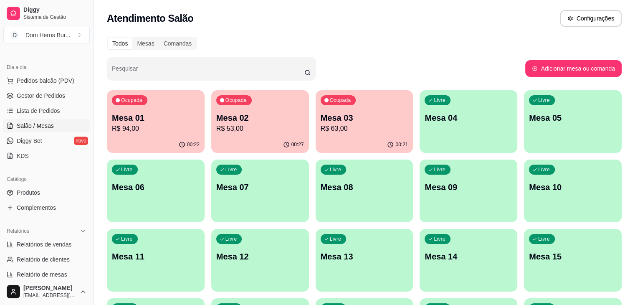
click at [244, 17] on div "Atendimento Salão Configurações" at bounding box center [364, 18] width 515 height 17
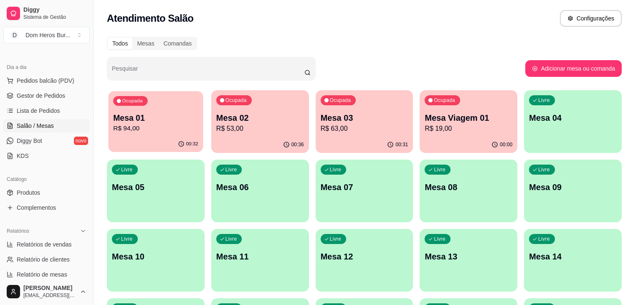
click at [145, 122] on p "Mesa 01" at bounding box center [155, 117] width 85 height 11
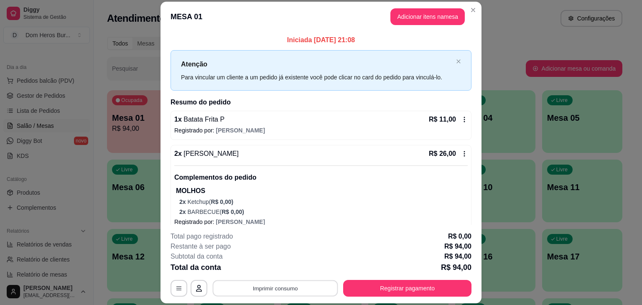
click at [304, 289] on button "Imprimir consumo" at bounding box center [275, 288] width 125 height 16
click at [286, 263] on button "IMPRESSORA" at bounding box center [274, 268] width 58 height 13
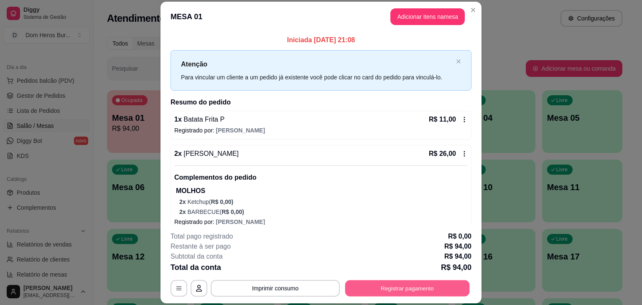
click at [363, 282] on button "Registrar pagamento" at bounding box center [407, 288] width 124 height 16
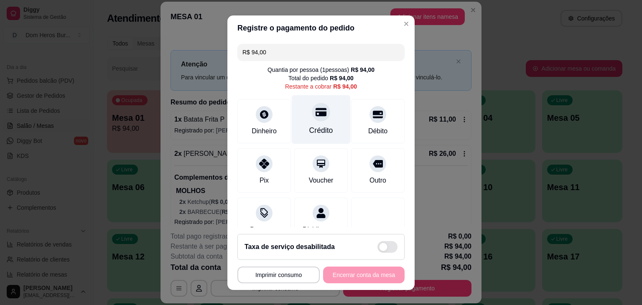
click at [311, 126] on div "Crédito" at bounding box center [321, 130] width 24 height 11
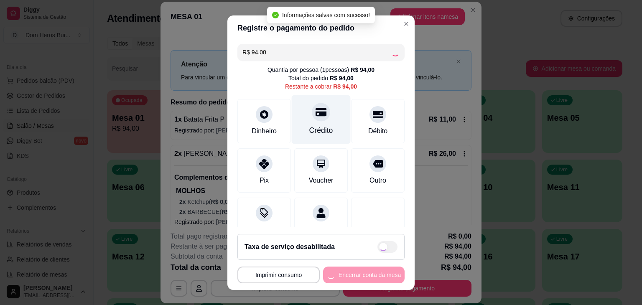
type input "R$ 0,00"
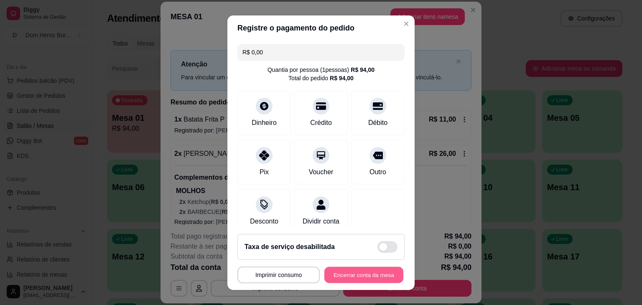
click at [347, 279] on button "Encerrar conta da mesa" at bounding box center [363, 275] width 79 height 16
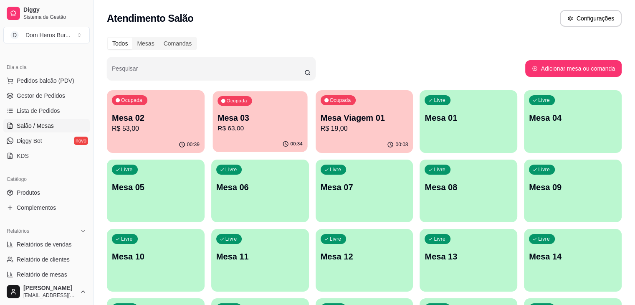
click at [236, 122] on p "Mesa 03" at bounding box center [260, 117] width 85 height 11
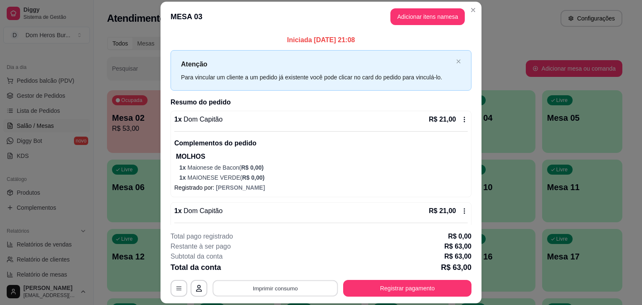
click at [313, 288] on button "Imprimir consumo" at bounding box center [275, 288] width 125 height 16
click at [286, 267] on button "IMPRESSORA" at bounding box center [274, 268] width 58 height 13
